Goal: Information Seeking & Learning: Find specific page/section

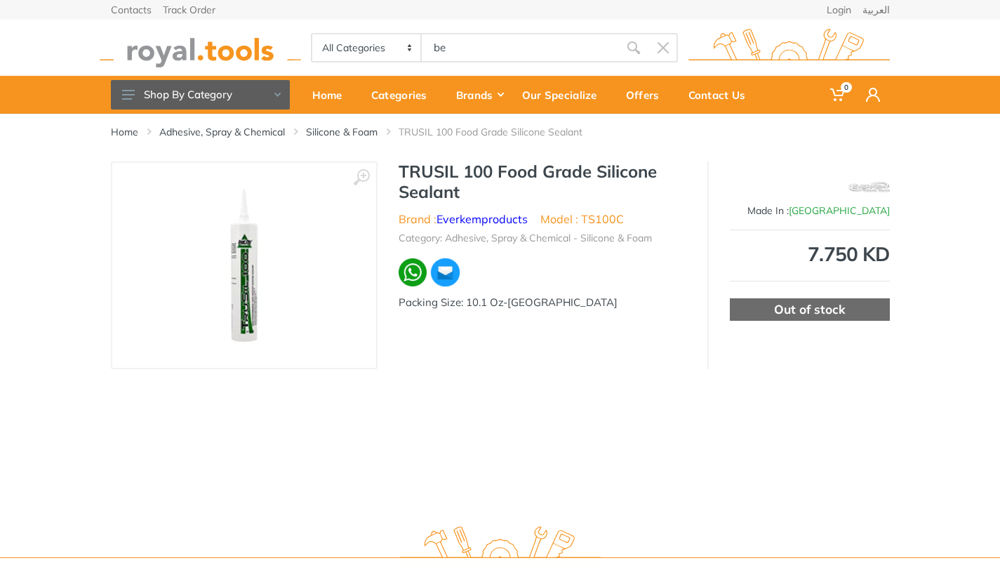
type input "be"
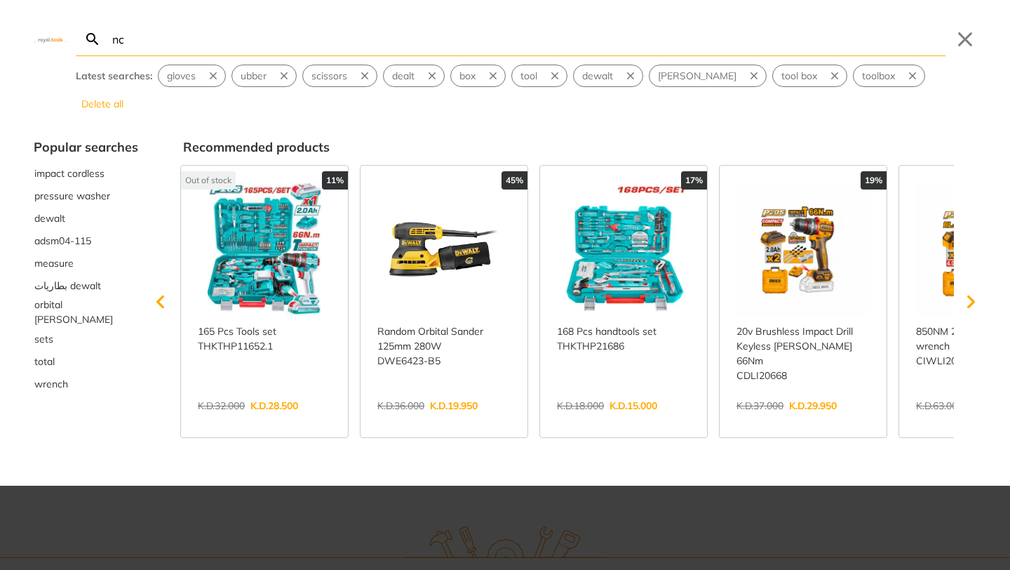
type input "nch"
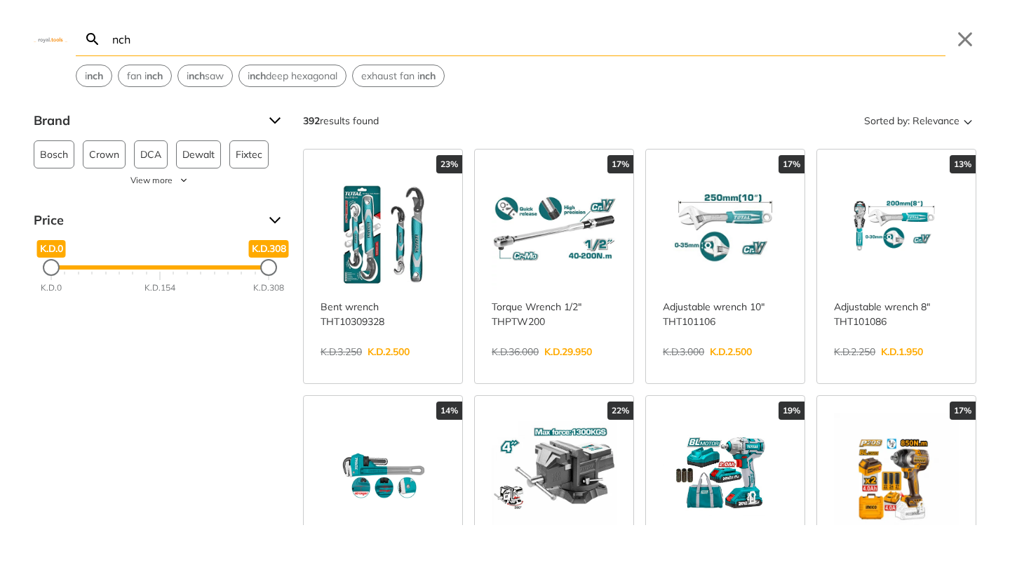
click at [406, 44] on input "nch" at bounding box center [527, 38] width 836 height 33
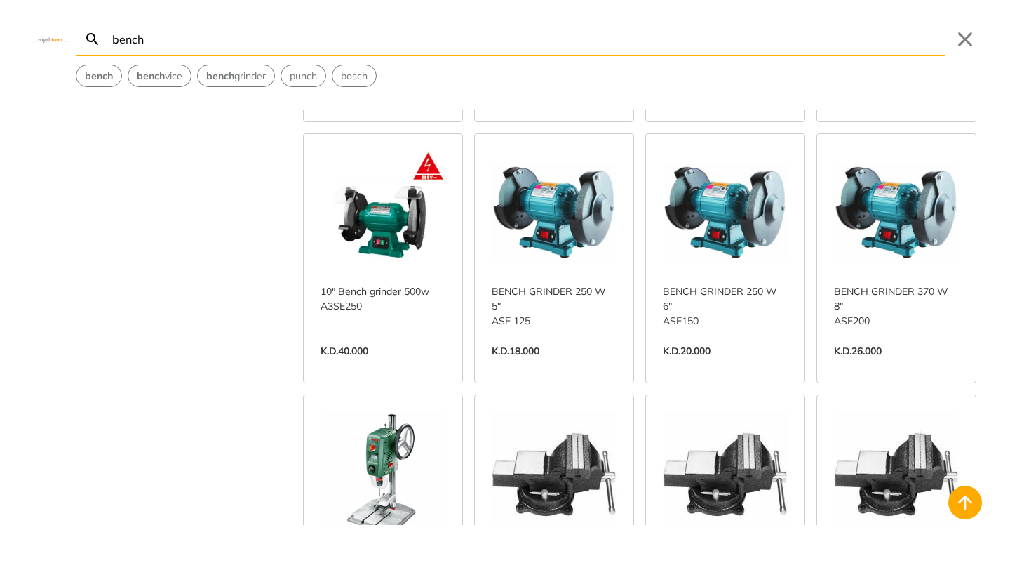
scroll to position [91, 0]
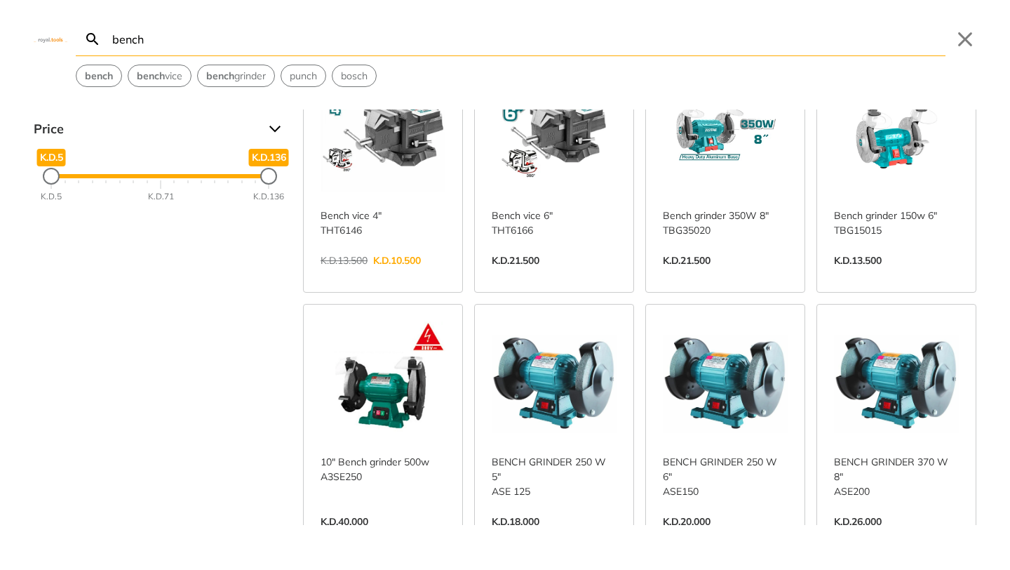
click at [201, 41] on input "bench" at bounding box center [527, 38] width 836 height 33
click at [201, 42] on input "bench" at bounding box center [527, 38] width 836 height 33
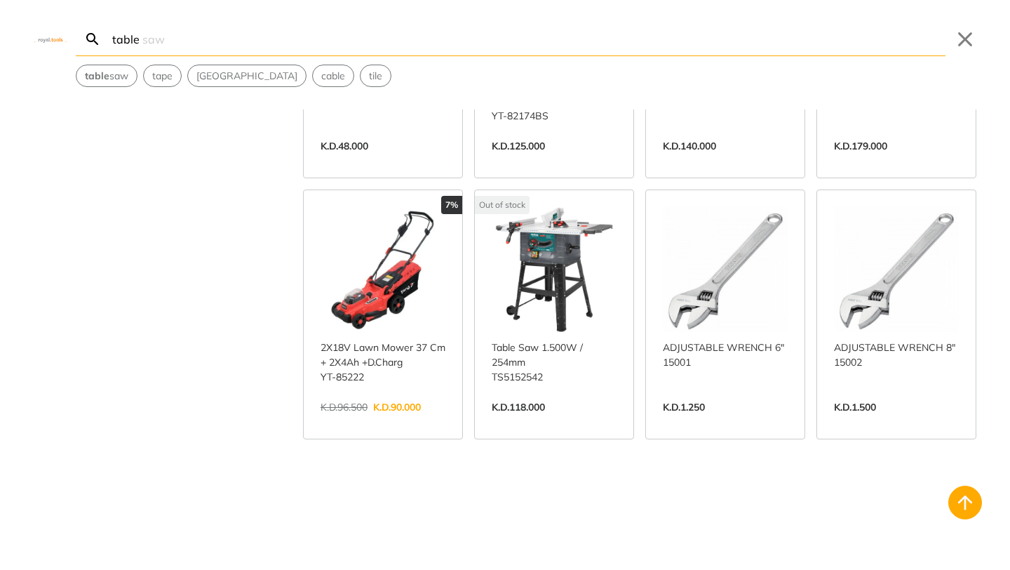
scroll to position [2395, 0]
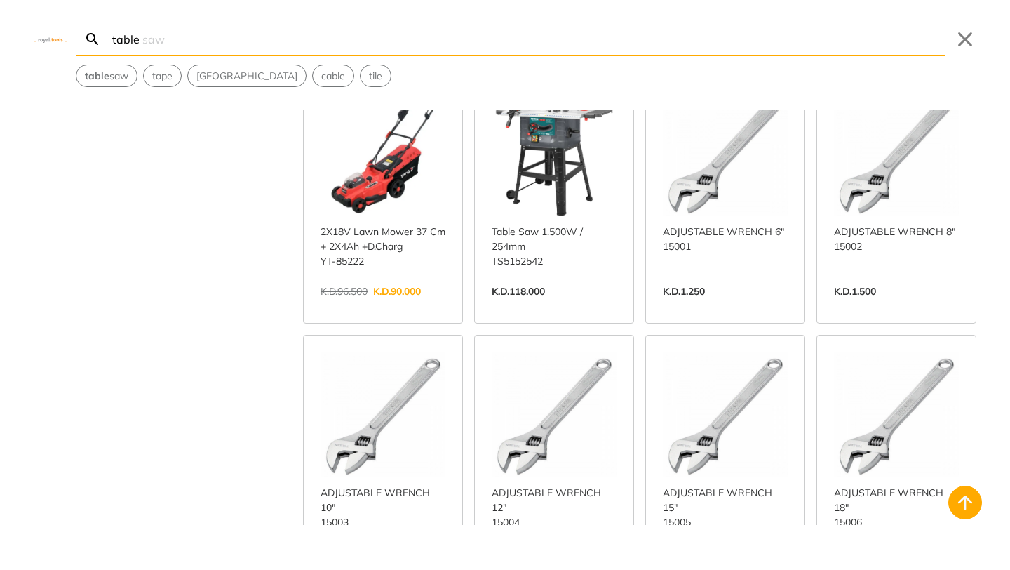
type input "table"
